Goal: Information Seeking & Learning: Find specific fact

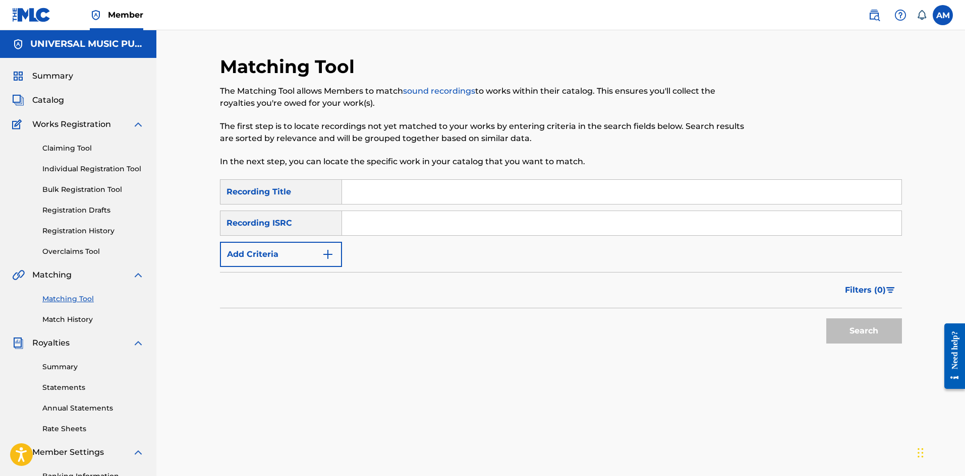
click at [866, 16] on link at bounding box center [874, 15] width 20 height 20
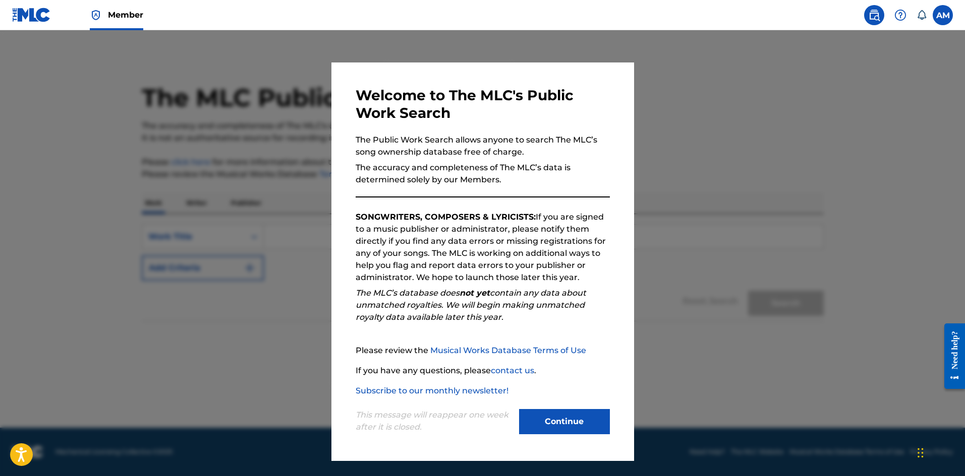
click at [588, 428] on button "Continue" at bounding box center [564, 421] width 91 height 25
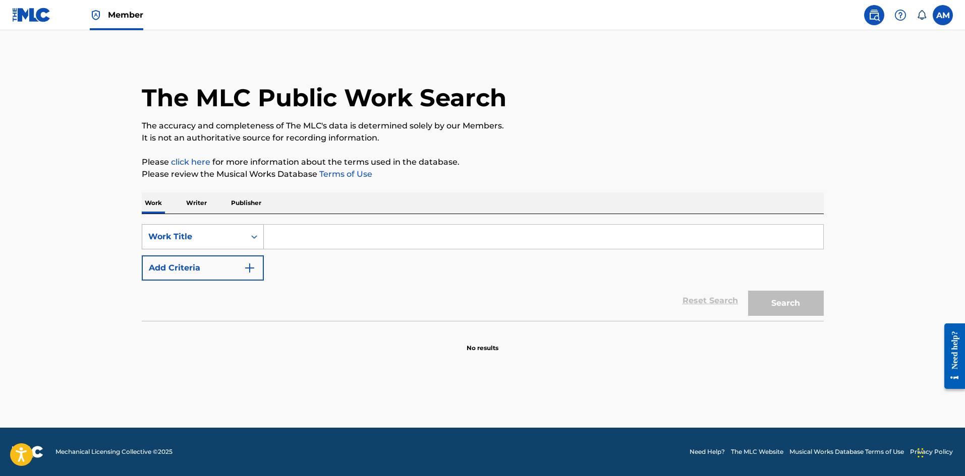
click at [170, 235] on div "Work Title" at bounding box center [193, 237] width 91 height 12
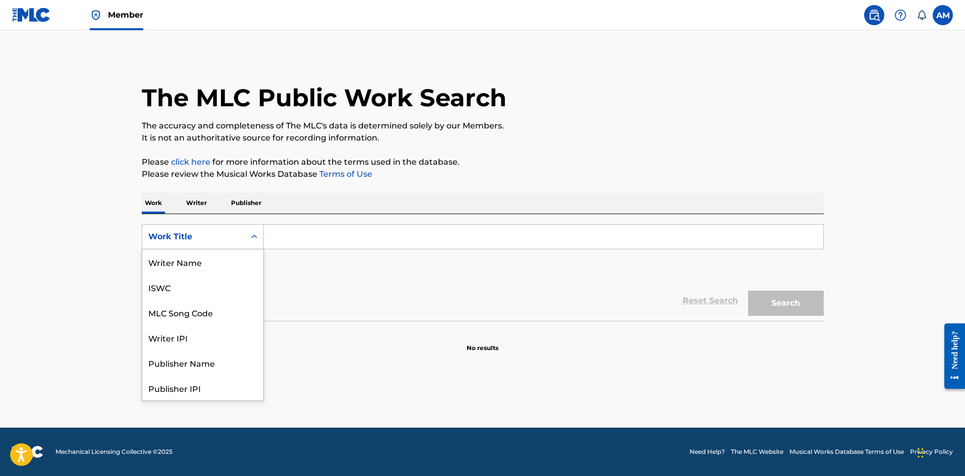
scroll to position [50, 0]
click at [187, 257] on div "MLC Song Code" at bounding box center [202, 262] width 121 height 25
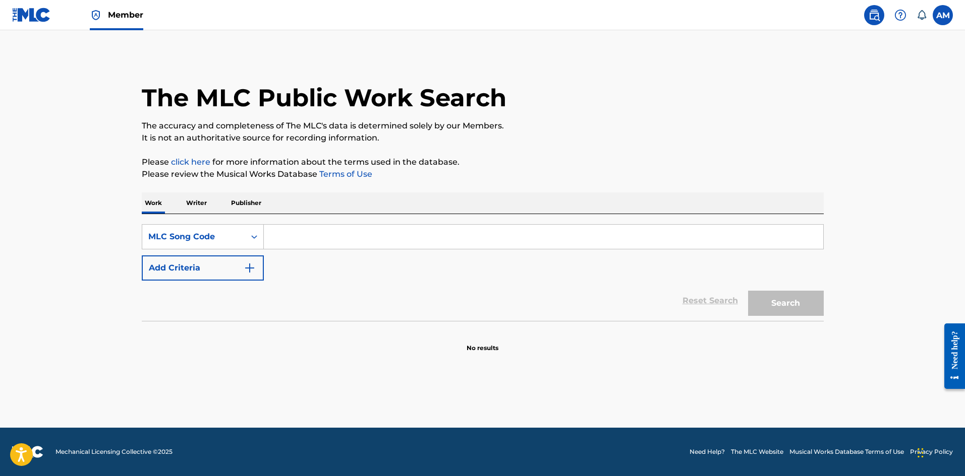
click at [326, 230] on input "Search Form" at bounding box center [543, 237] width 559 height 24
paste input "AD6BME"
type input "AD6BME"
click at [766, 291] on button "Search" at bounding box center [786, 303] width 76 height 25
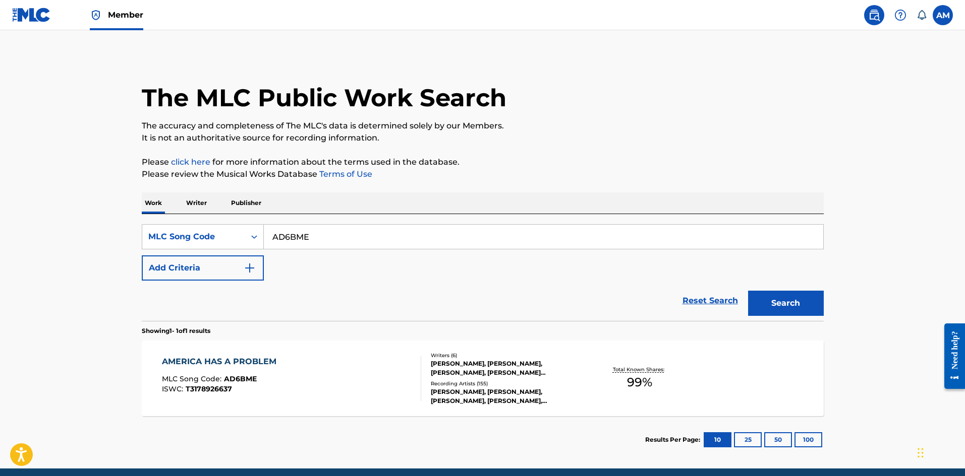
click at [450, 384] on div "Recording Artists ( 155 )" at bounding box center [507, 384] width 152 height 8
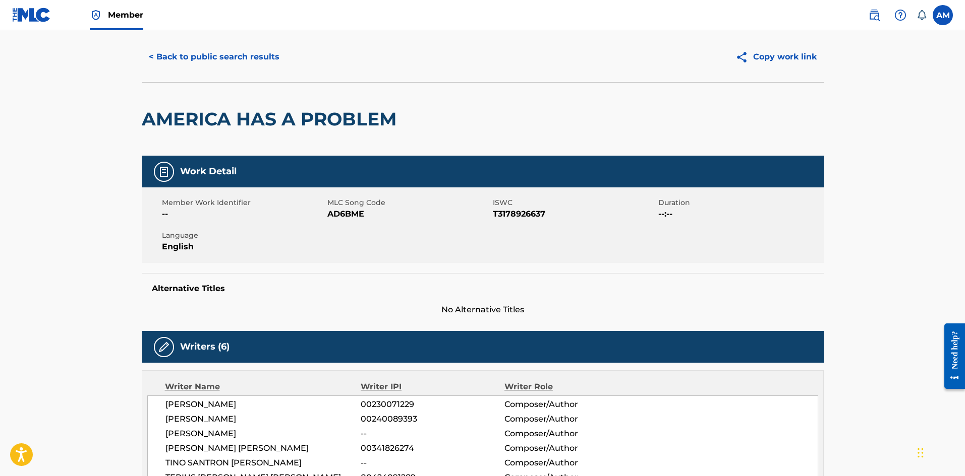
scroll to position [300, 0]
